Goal: Task Accomplishment & Management: Complete application form

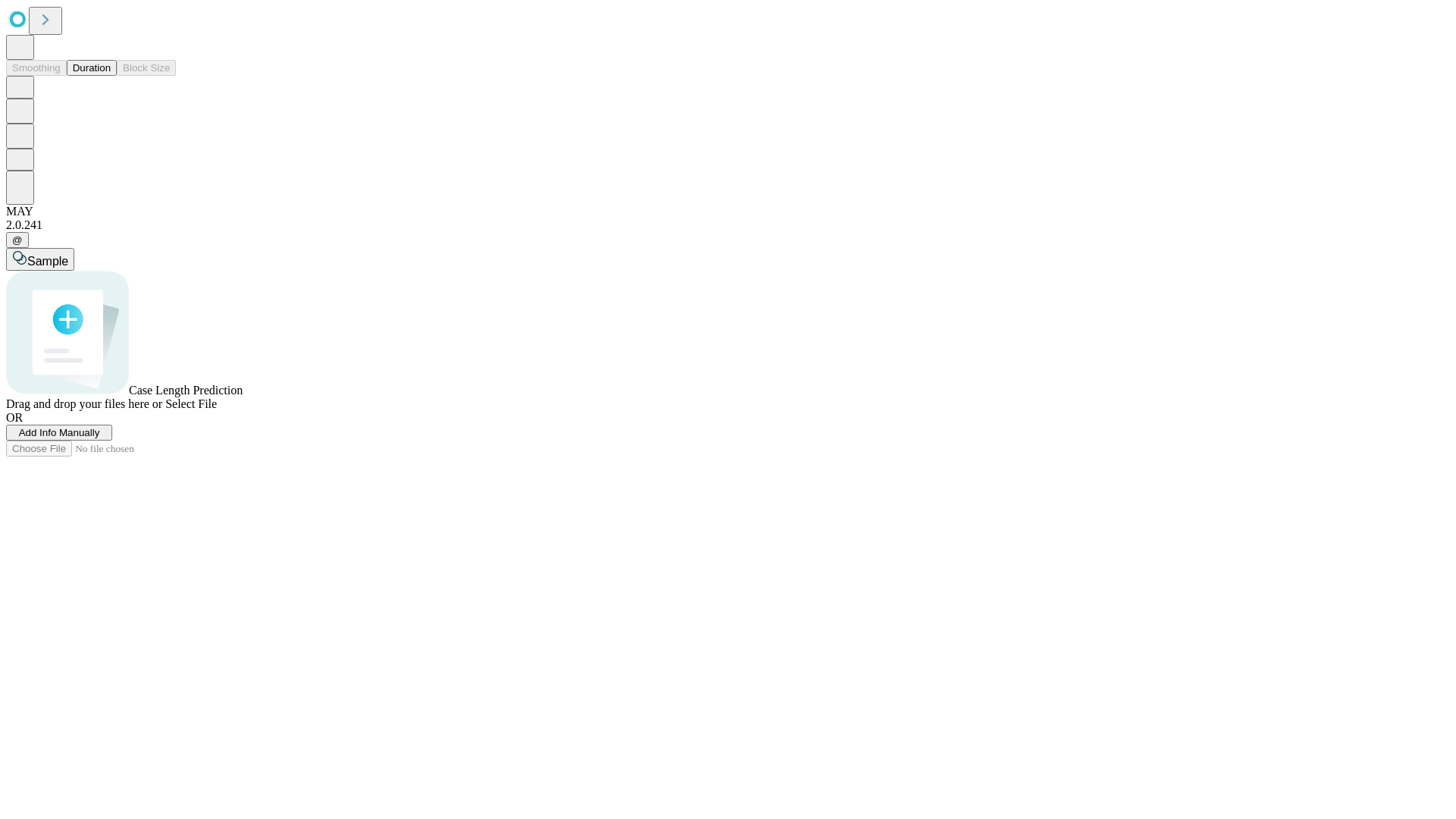
click at [100, 438] on span "Add Info Manually" at bounding box center [60, 433] width 81 height 12
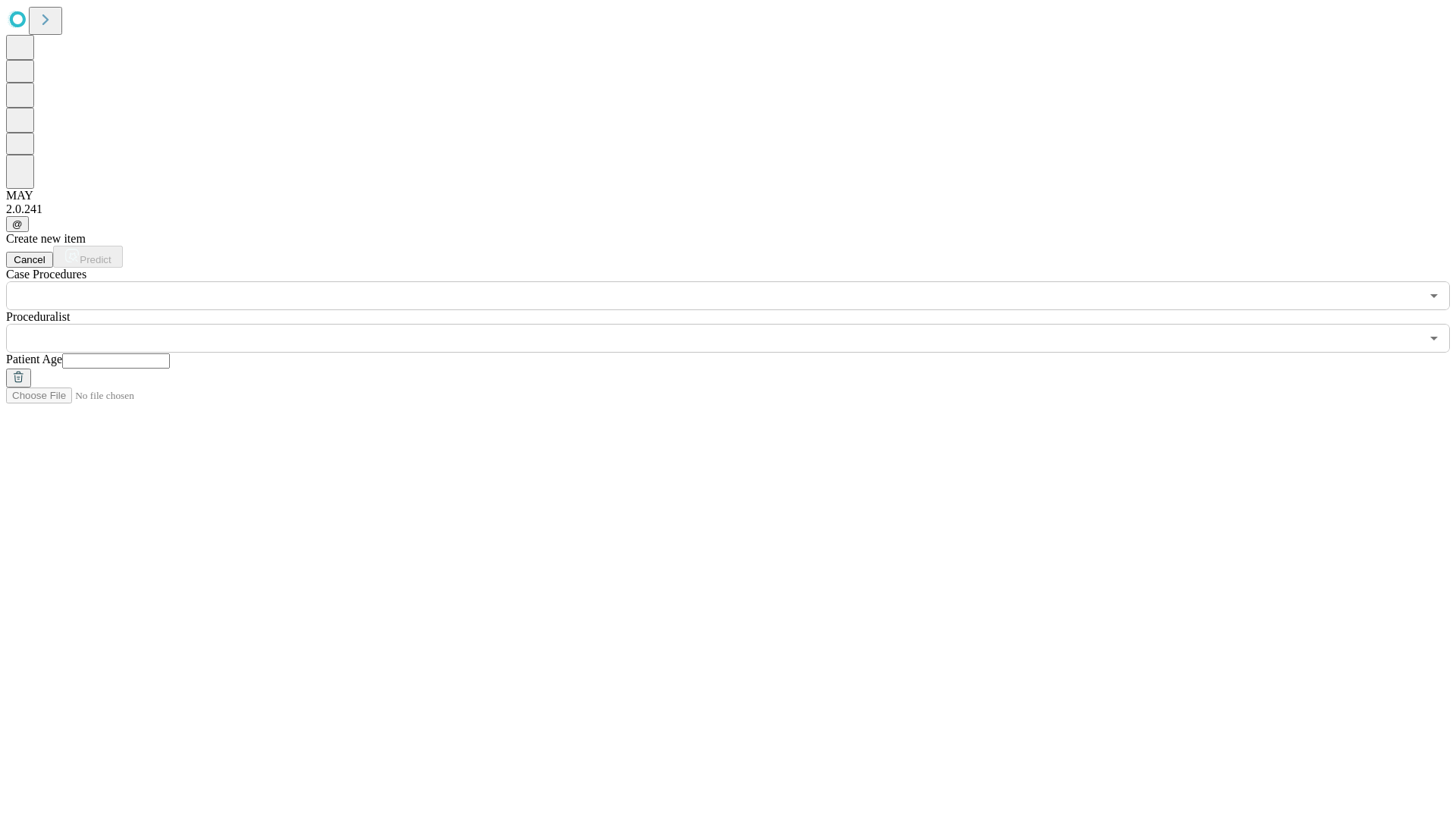
click at [170, 353] on input "text" at bounding box center [116, 361] width 108 height 15
type input "**"
click at [739, 323] on input "text" at bounding box center [713, 338] width 1415 height 29
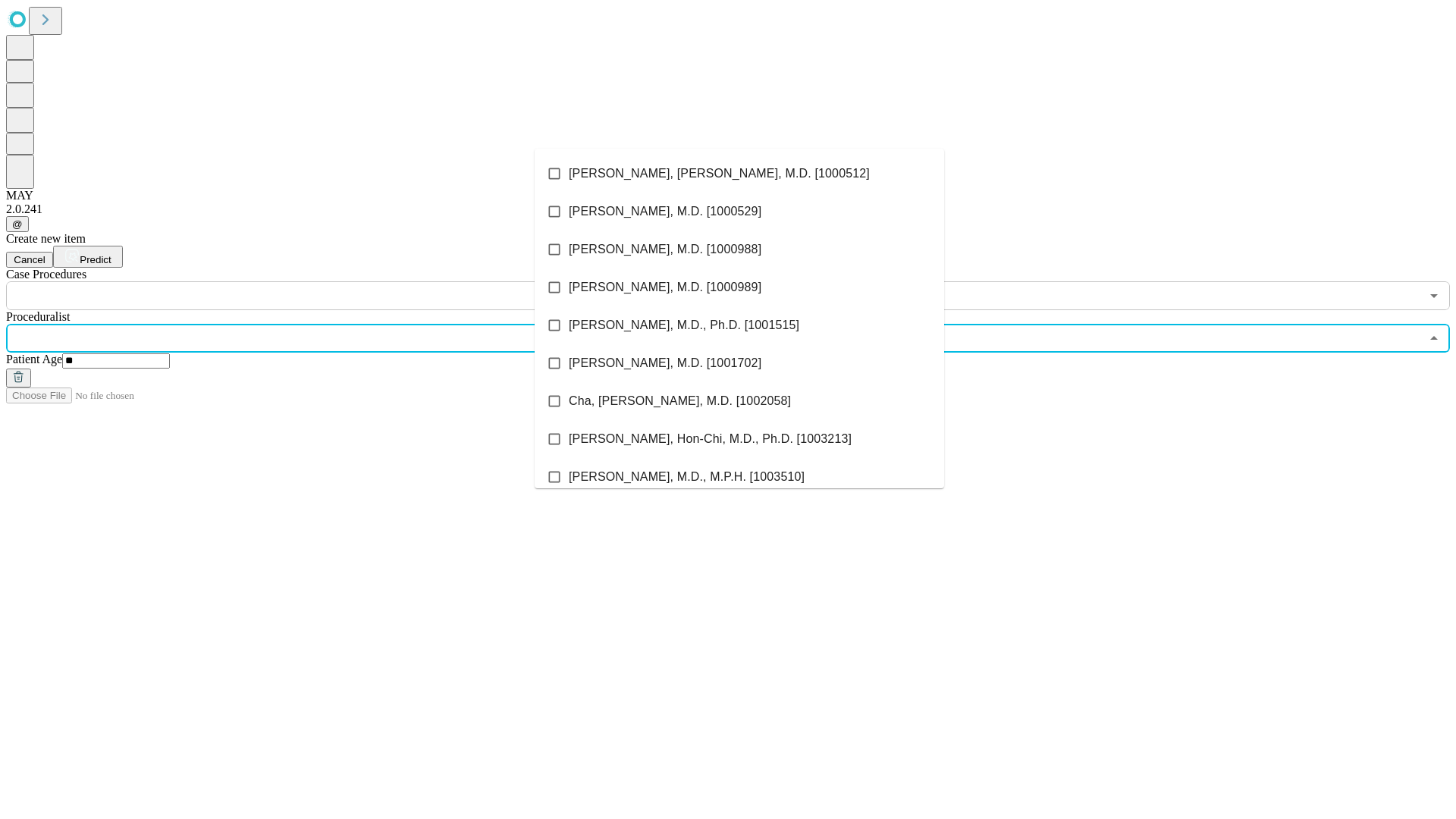
click at [740, 174] on li "[PERSON_NAME], [PERSON_NAME], M.D. [1000512]" at bounding box center [739, 174] width 410 height 38
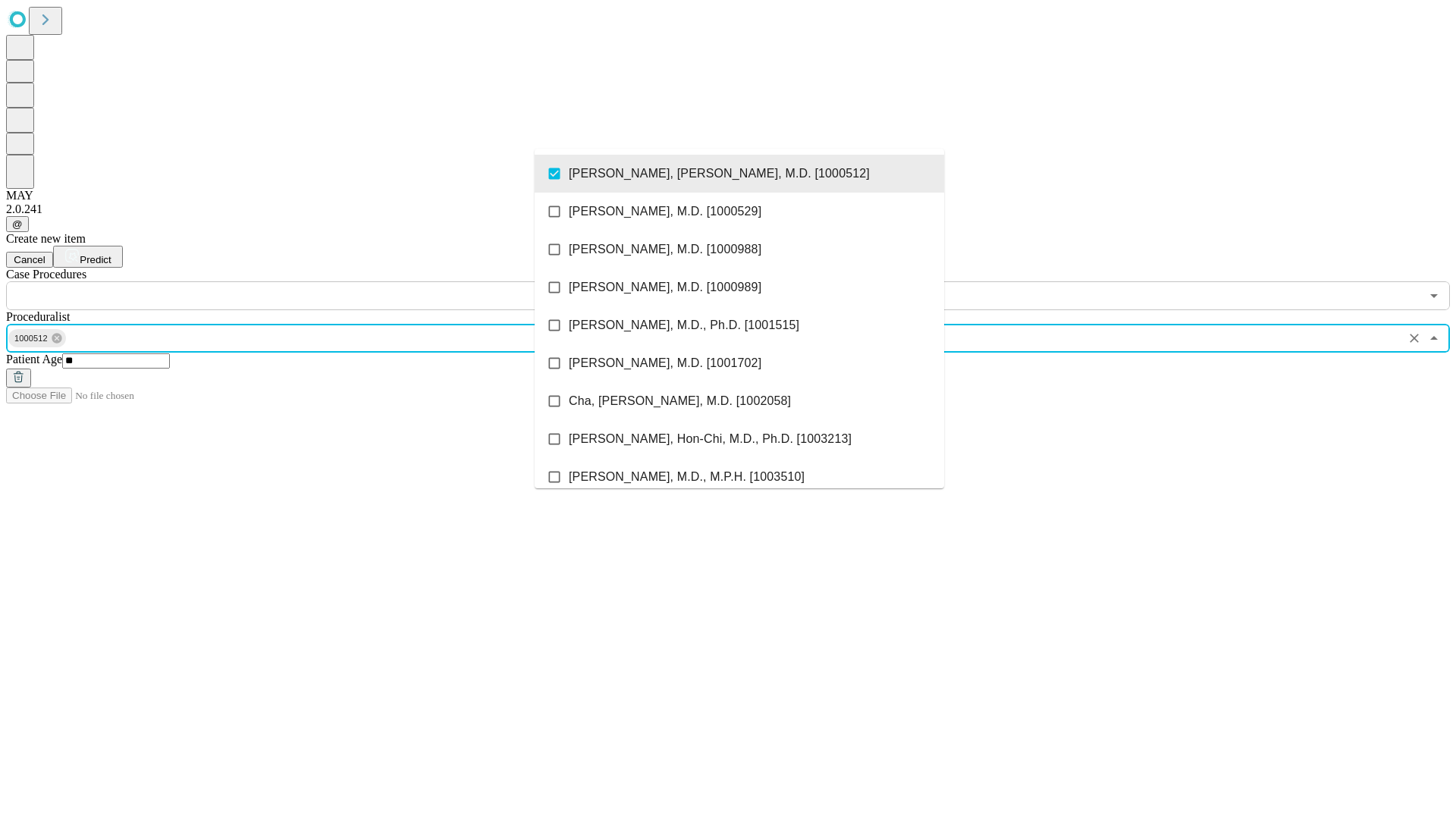
click at [318, 281] on input "text" at bounding box center [713, 295] width 1415 height 29
